Goal: Task Accomplishment & Management: Use online tool/utility

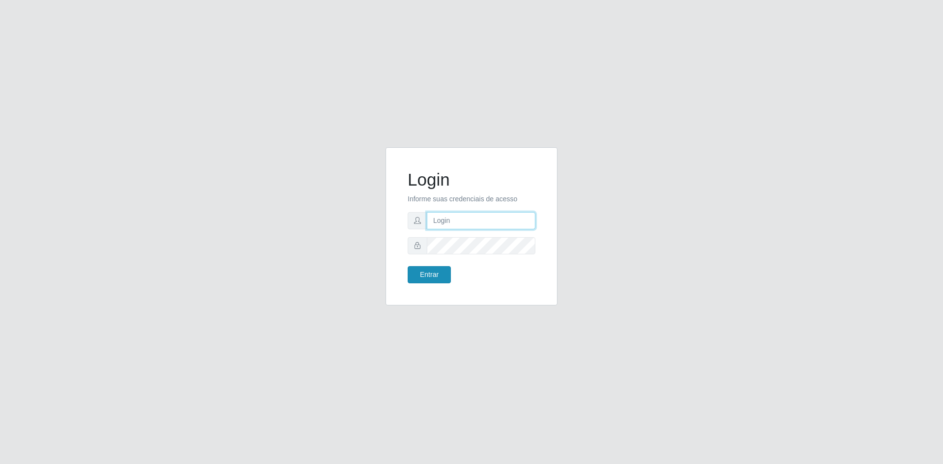
type input "[EMAIL_ADDRESS][DOMAIN_NAME]"
click at [433, 275] on button "Entrar" at bounding box center [429, 274] width 43 height 17
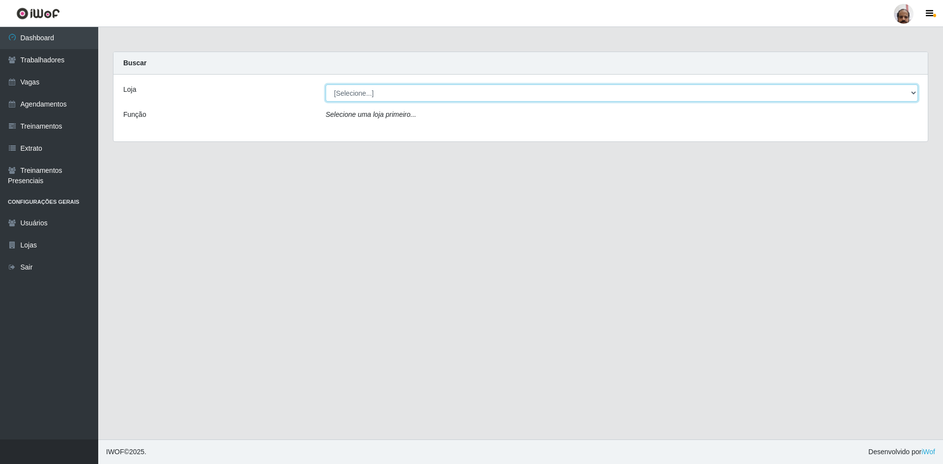
click at [388, 92] on select "[Selecione...] Mar Vermelho - Loja 05" at bounding box center [622, 93] width 593 height 17
select select "252"
click at [326, 85] on select "[Selecione...] Mar Vermelho - Loja 05" at bounding box center [622, 93] width 593 height 17
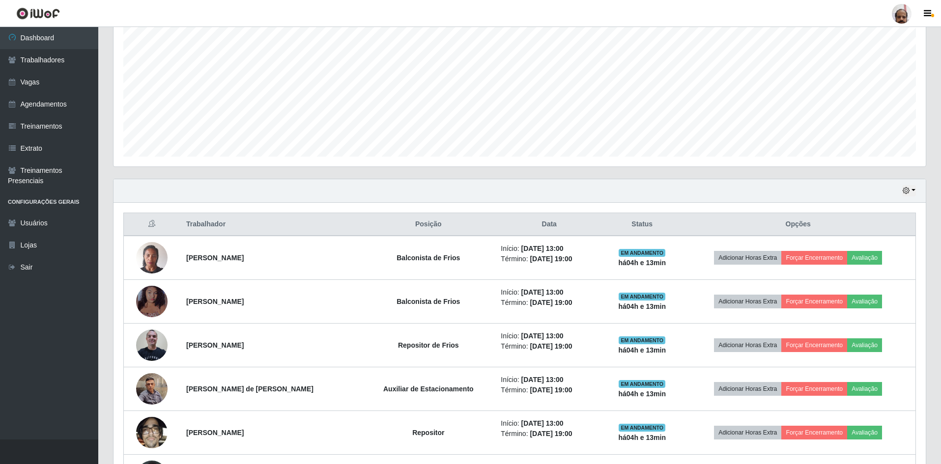
scroll to position [147, 0]
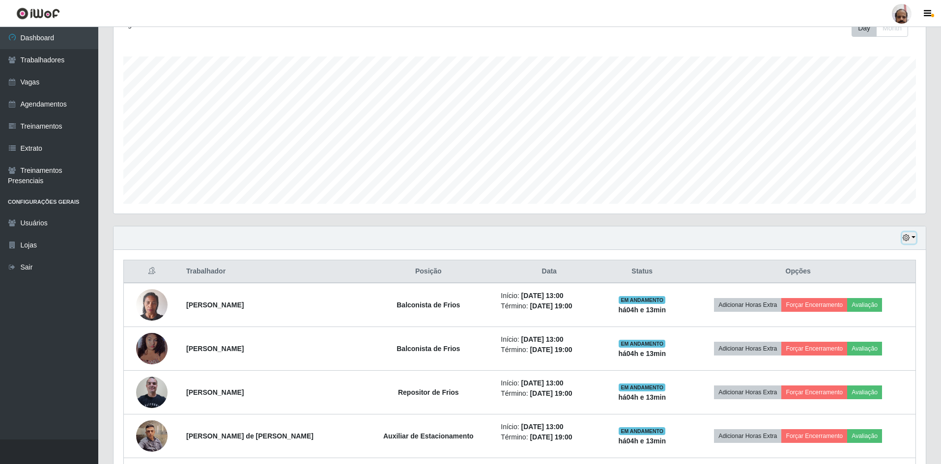
click at [908, 241] on icon "button" at bounding box center [906, 237] width 7 height 7
click at [855, 279] on button "1 dia" at bounding box center [877, 276] width 78 height 21
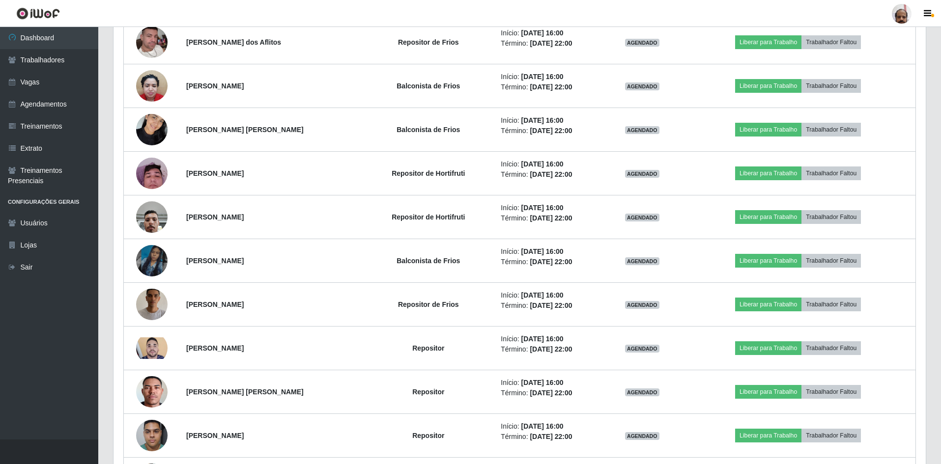
scroll to position [1834, 0]
